Goal: Transaction & Acquisition: Purchase product/service

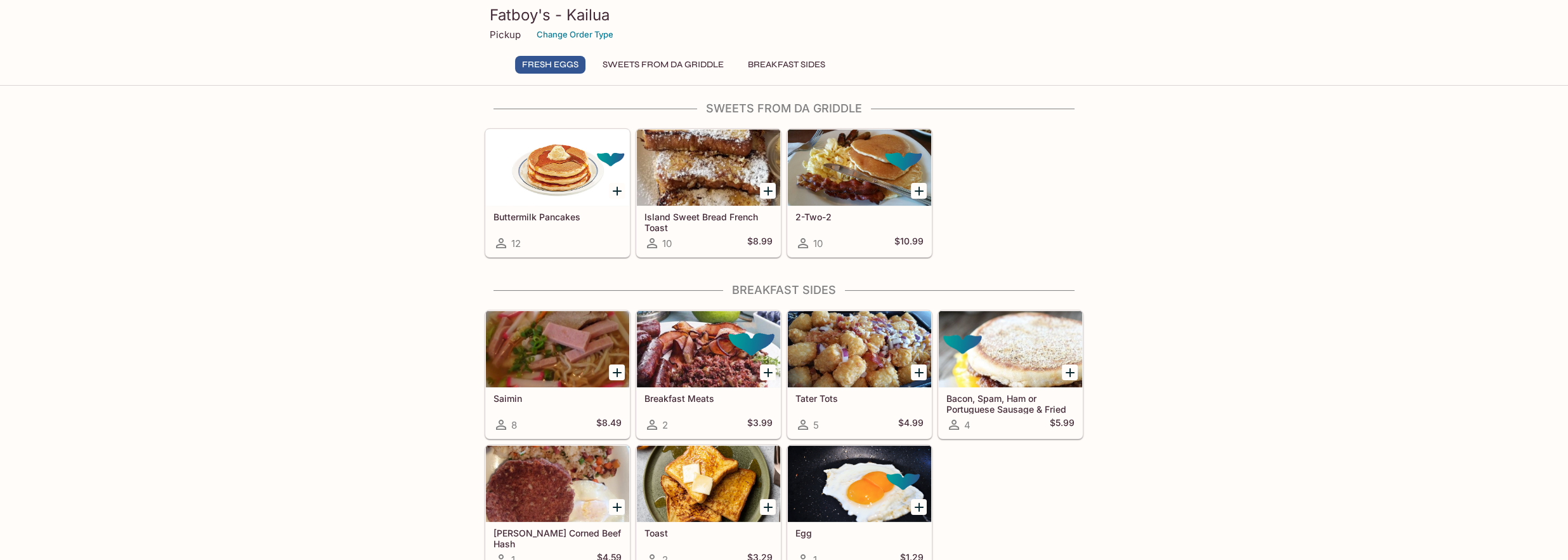
scroll to position [469, 0]
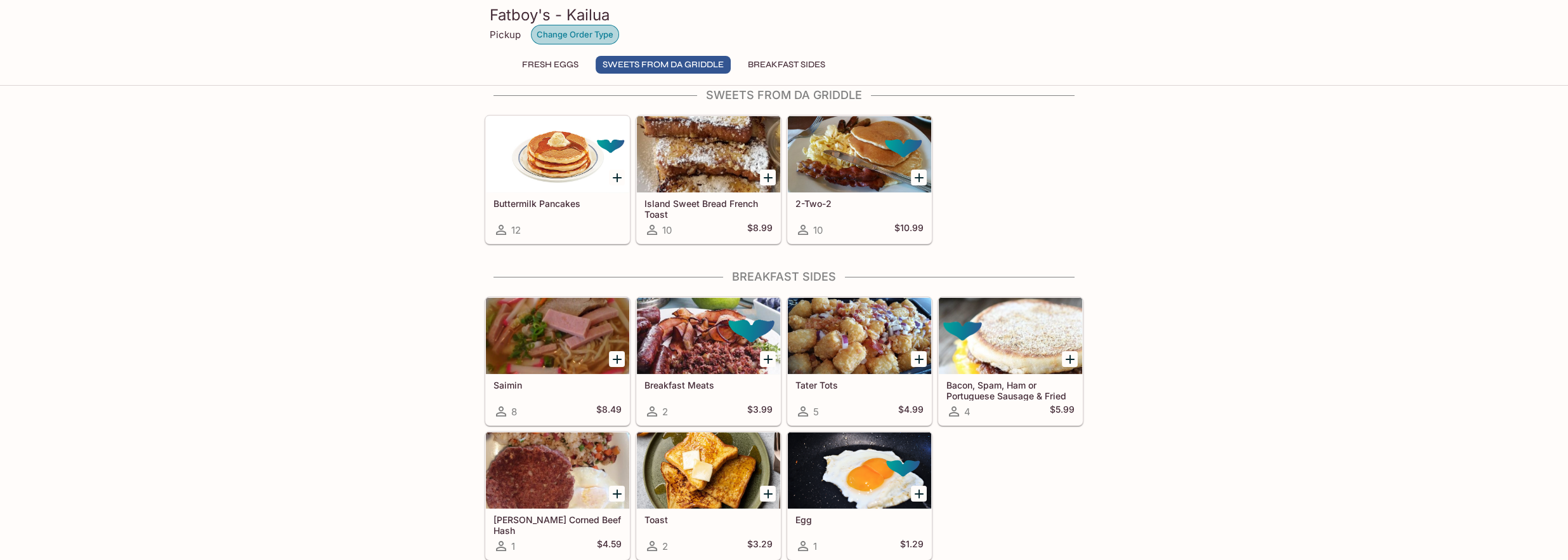
click at [568, 29] on button "Change Order Type" at bounding box center [575, 34] width 88 height 20
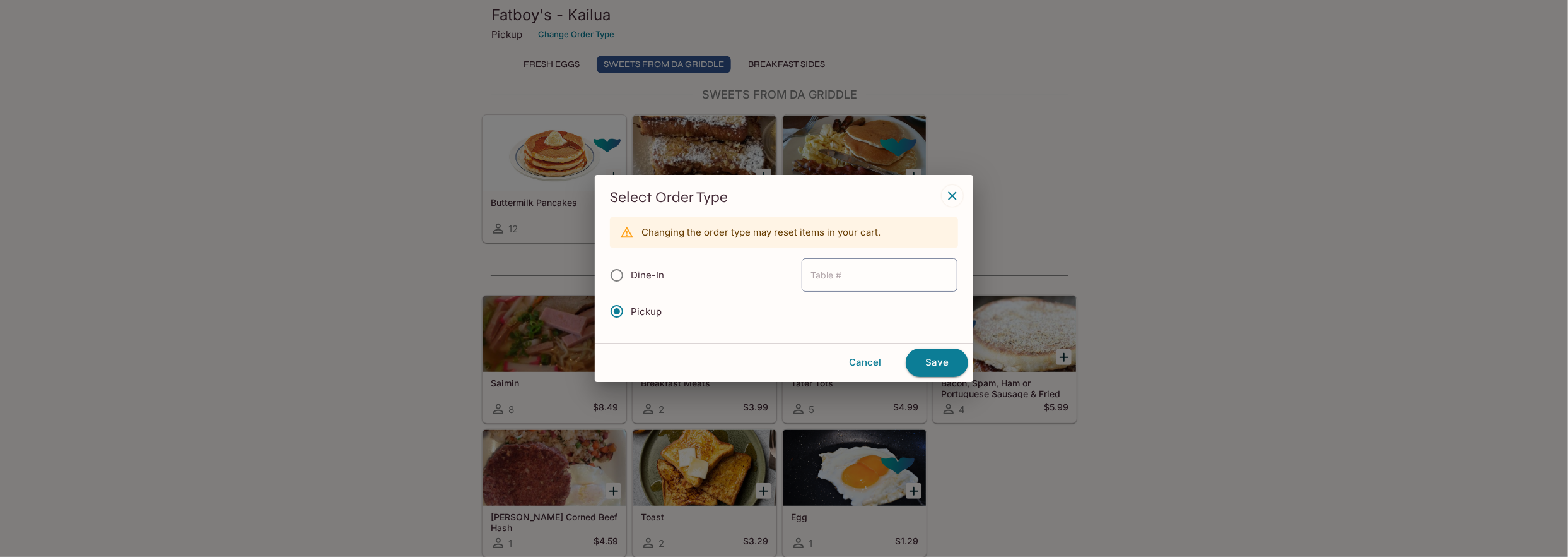
click at [567, 32] on div "Select Order Type Changing the order type may reset items in your cart. Dine-In…" at bounding box center [784, 278] width 1568 height 557
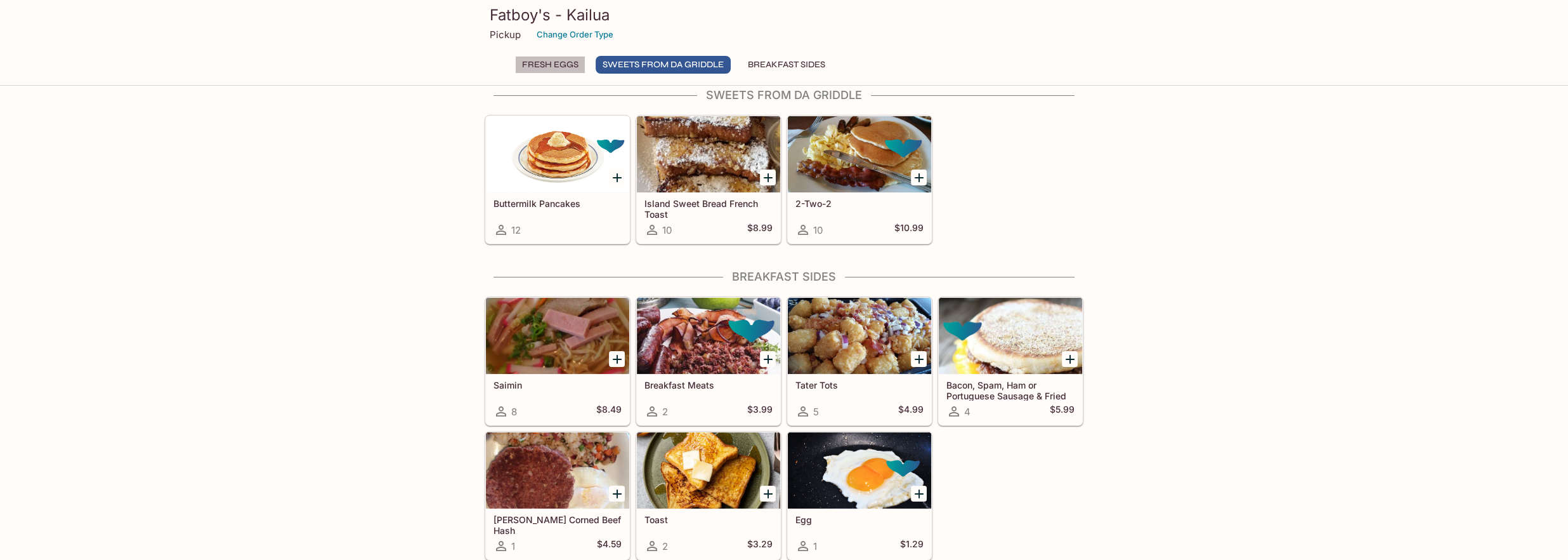
click at [562, 66] on button "FRESH EGGS" at bounding box center [550, 65] width 70 height 18
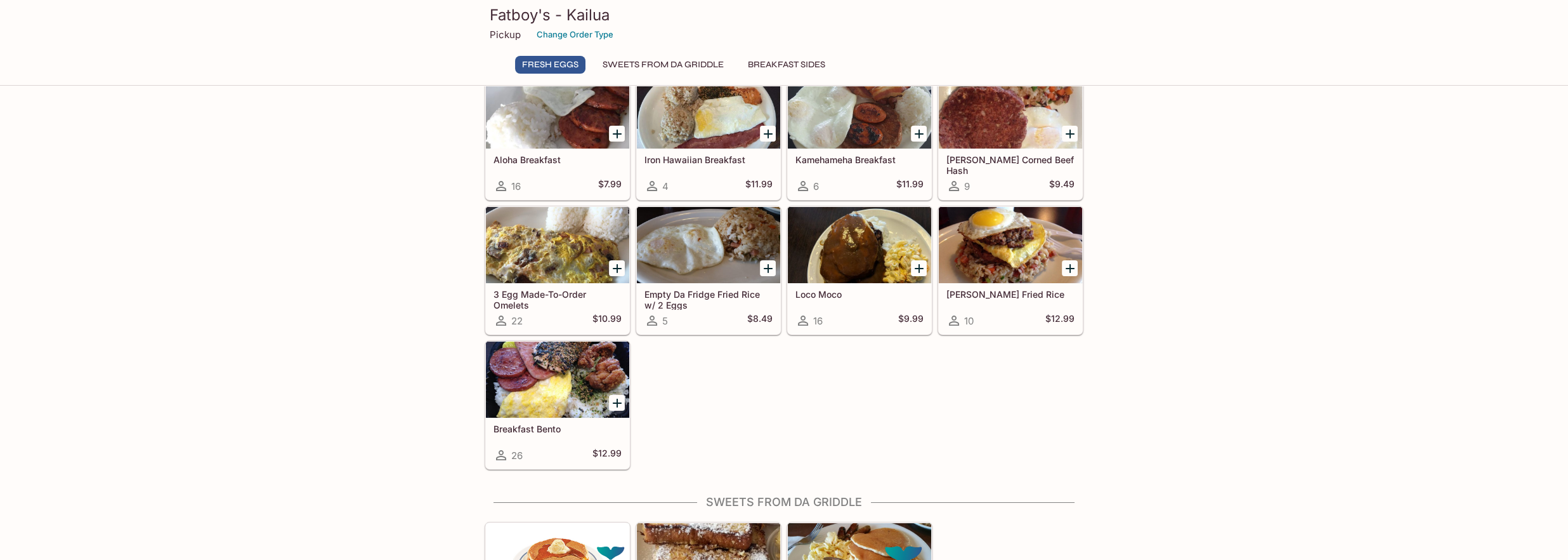
scroll to position [0, 0]
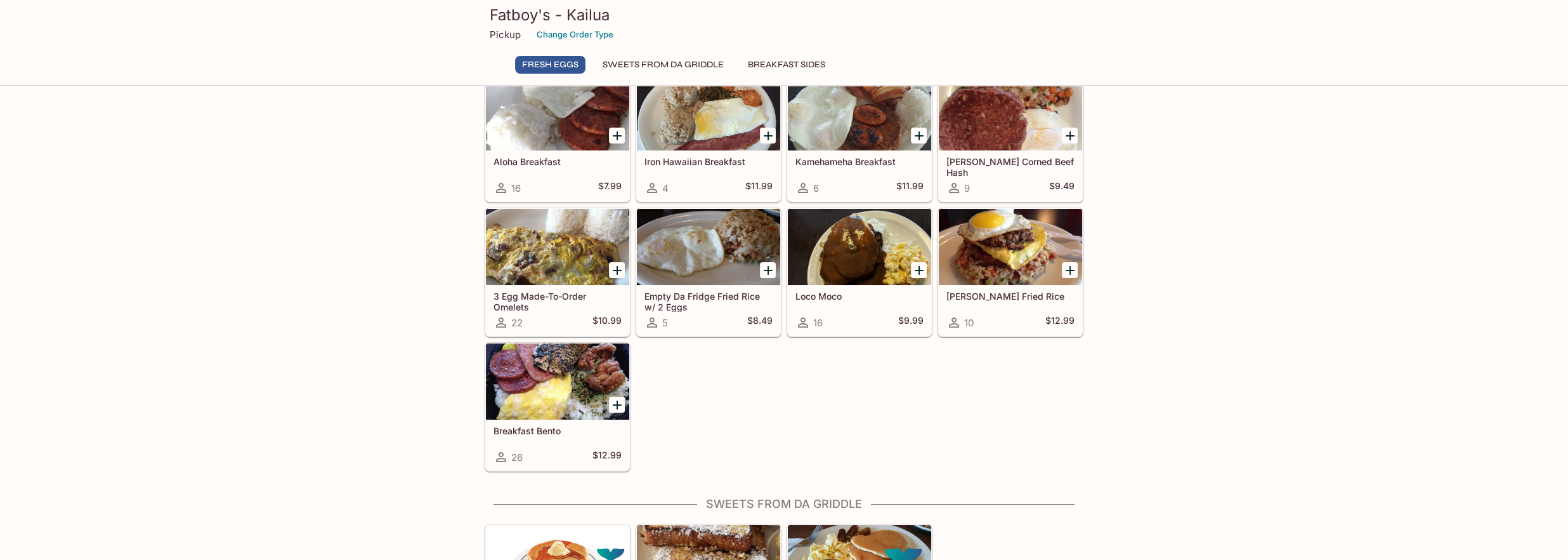
scroll to position [25, 0]
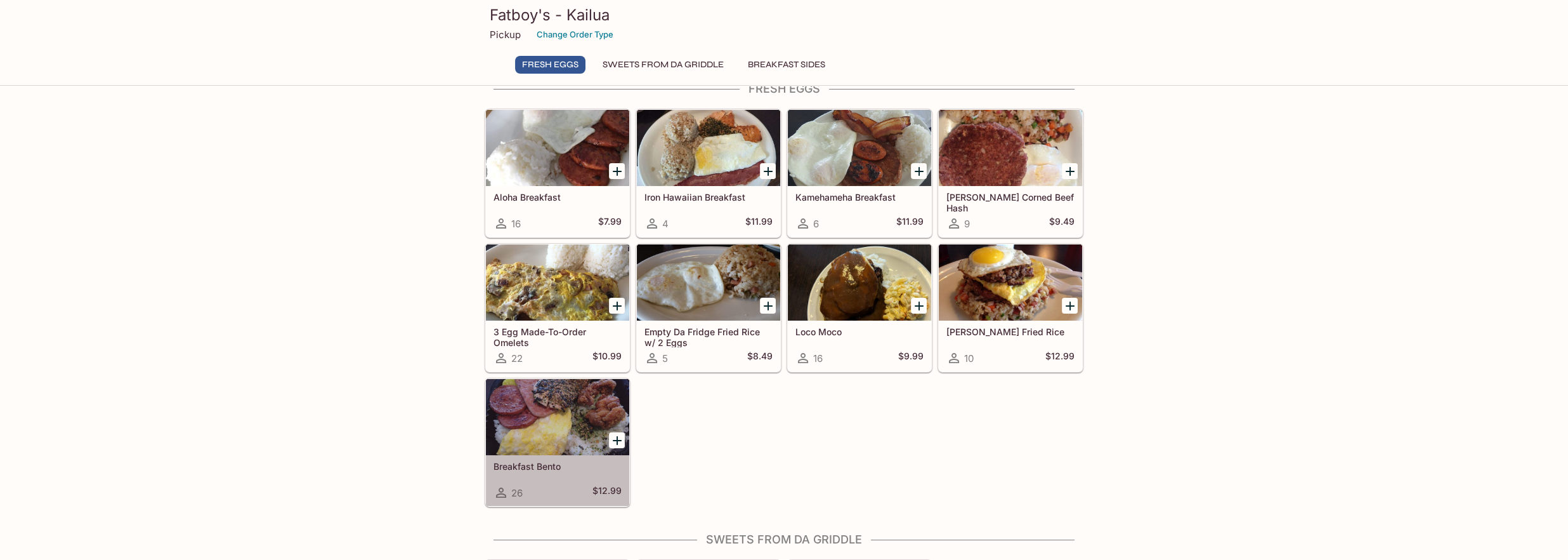
click at [562, 418] on div at bounding box center [557, 417] width 143 height 76
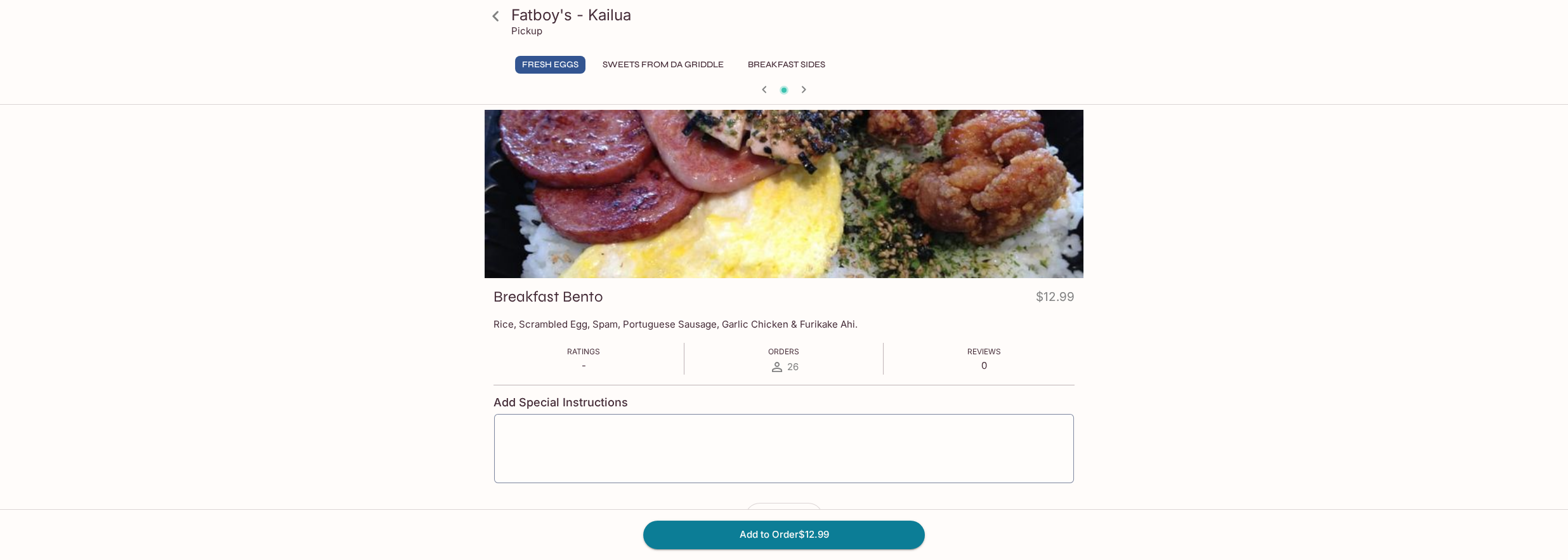
scroll to position [25, 0]
